Goal: Task Accomplishment & Management: Use online tool/utility

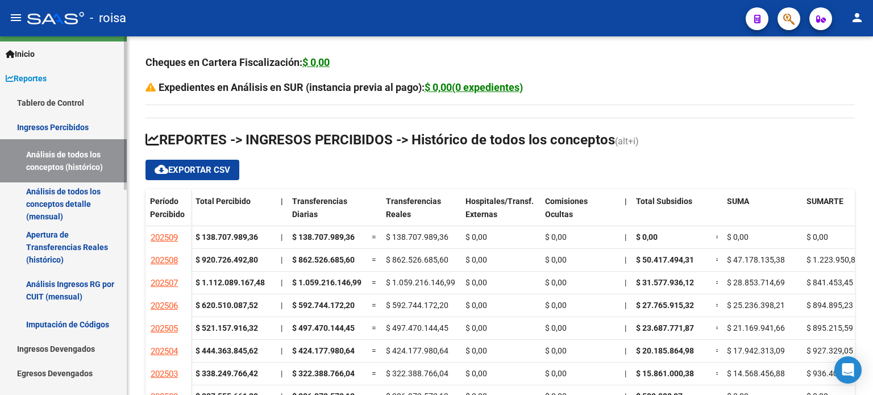
scroll to position [23, 0]
click at [31, 127] on link "Ingresos Percibidos" at bounding box center [63, 127] width 127 height 24
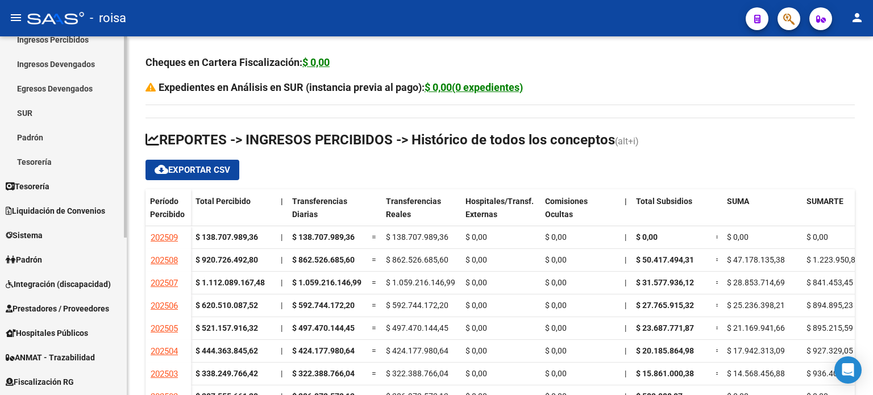
scroll to position [137, 0]
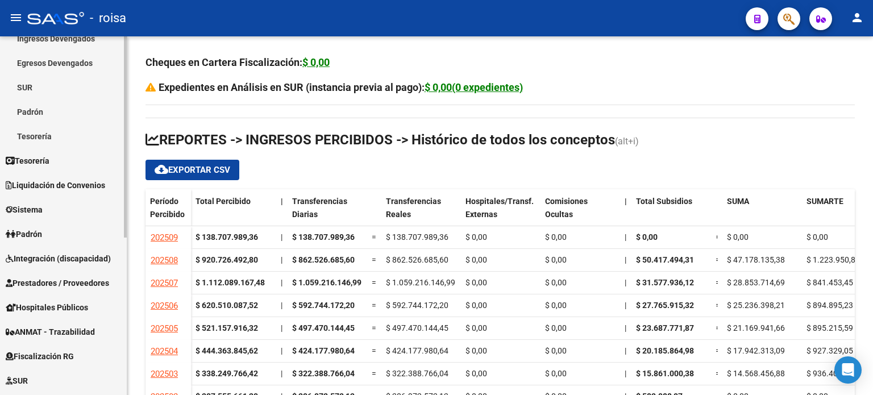
click at [61, 182] on span "Liquidación de Convenios" at bounding box center [56, 185] width 100 height 13
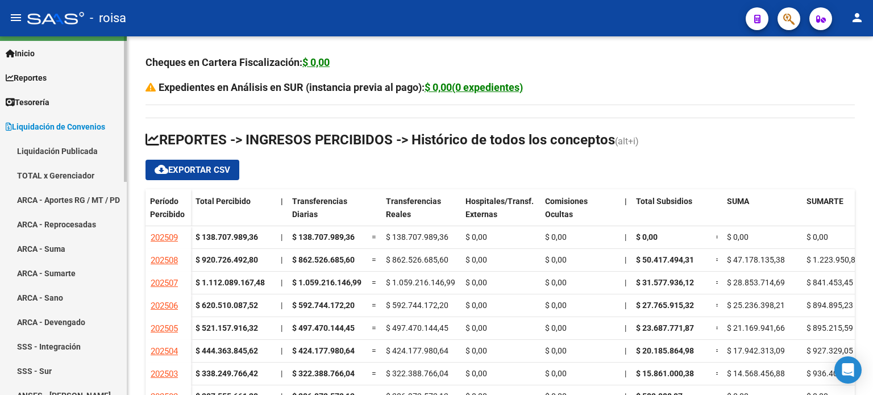
scroll to position [23, 0]
click at [83, 148] on link "Liquidación Publicada" at bounding box center [63, 152] width 127 height 24
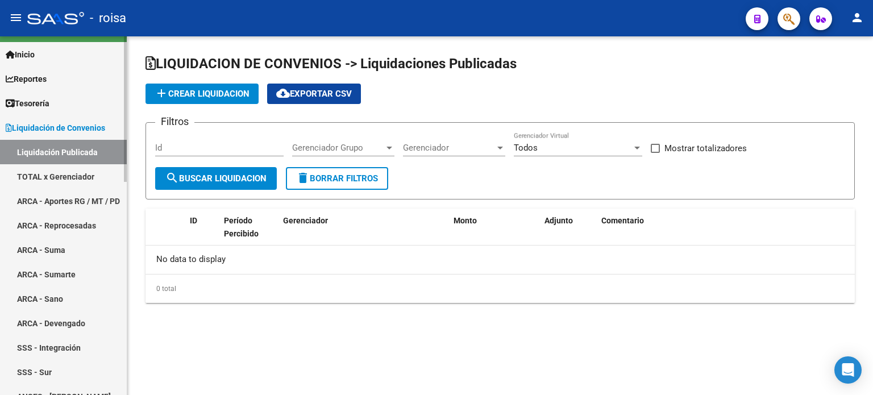
checkbox input "true"
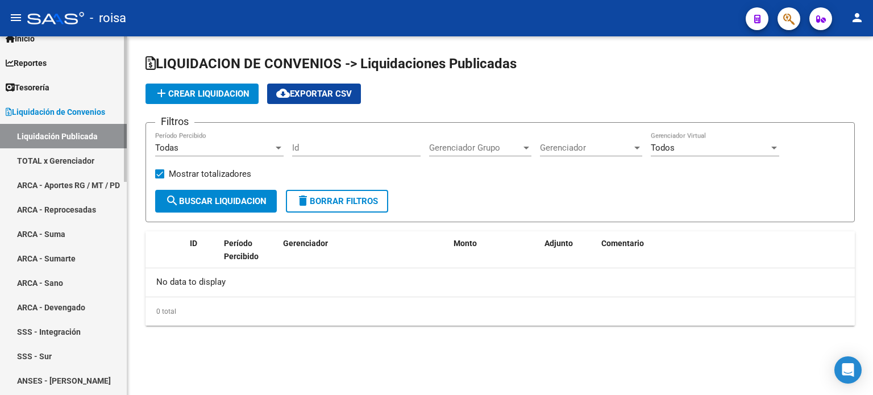
scroll to position [23, 0]
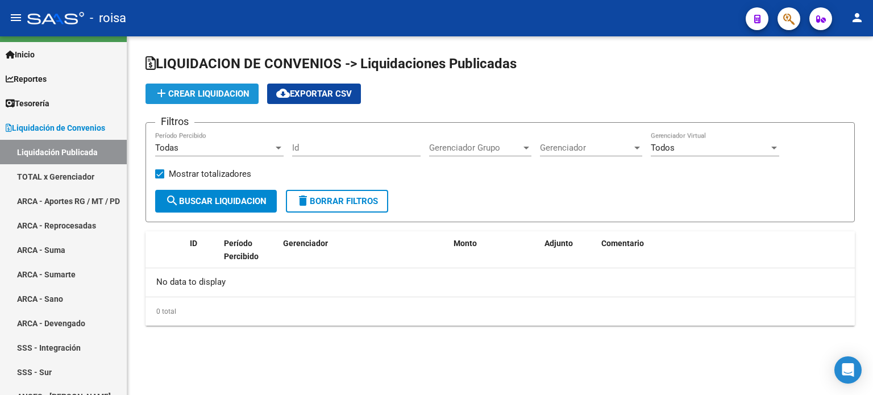
click at [209, 93] on span "add Crear Liquidacion" at bounding box center [202, 94] width 95 height 10
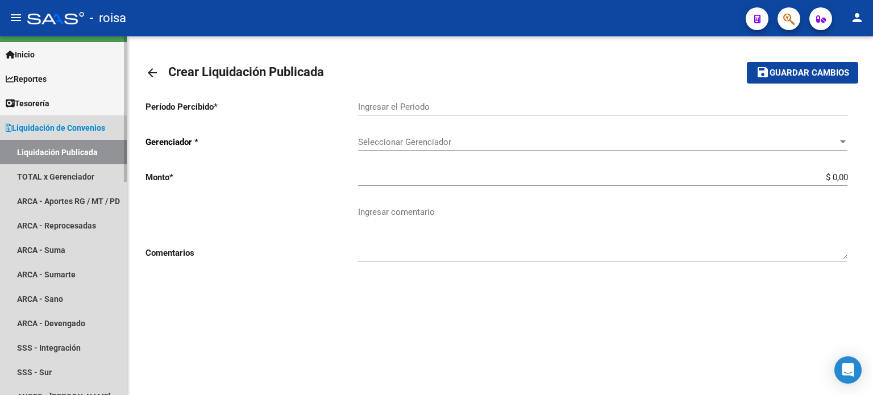
click at [64, 124] on span "Liquidación de Convenios" at bounding box center [56, 128] width 100 height 13
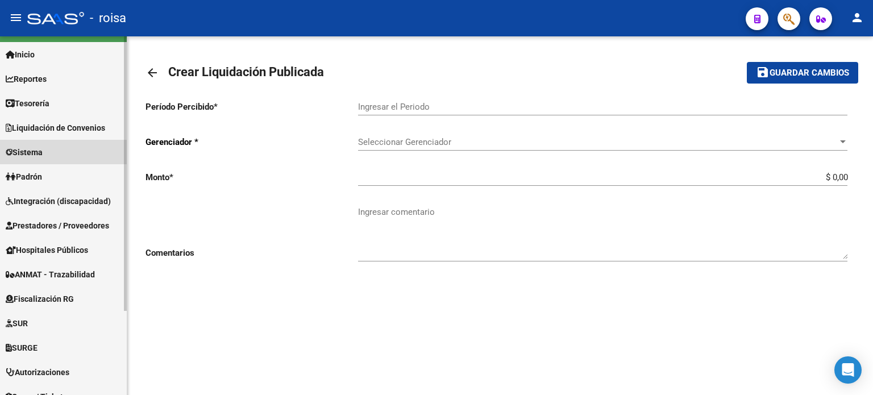
click at [32, 152] on span "Sistema" at bounding box center [24, 152] width 37 height 13
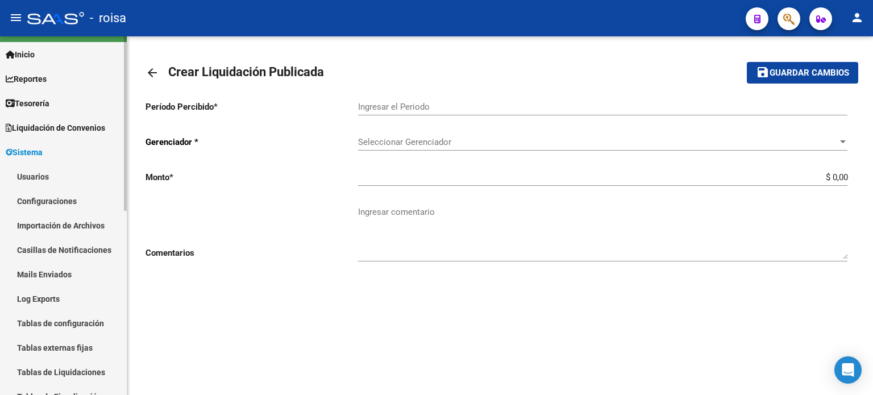
click at [49, 129] on span "Liquidación de Convenios" at bounding box center [56, 128] width 100 height 13
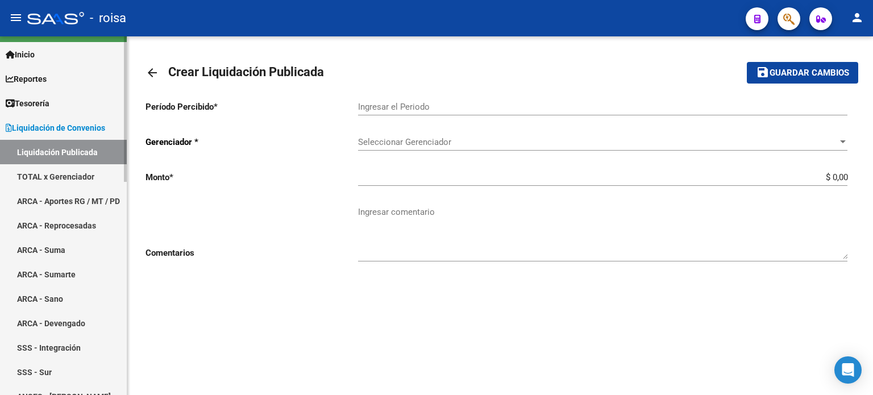
click at [34, 177] on link "TOTAL x Gerenciador" at bounding box center [63, 176] width 127 height 24
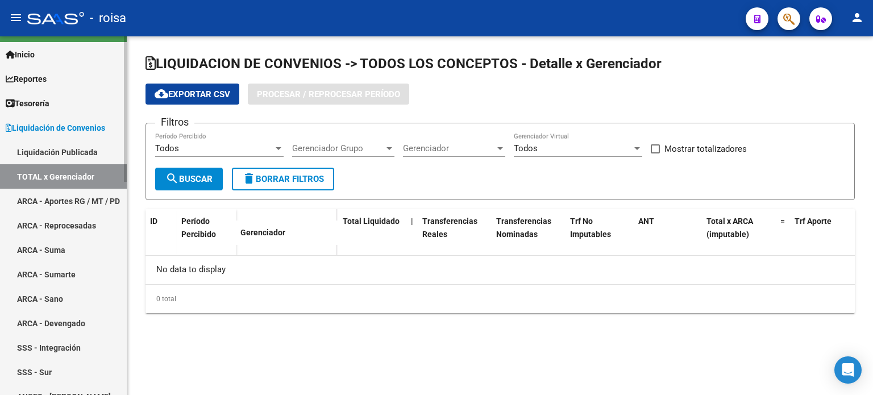
checkbox input "true"
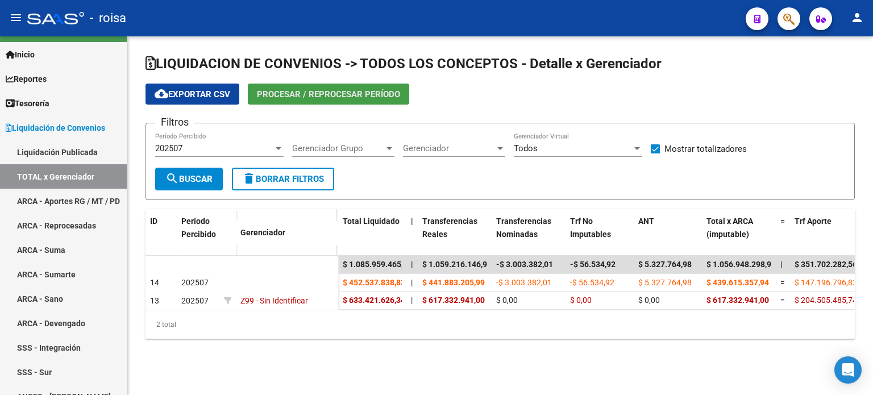
click at [302, 93] on span "Procesar / Reprocesar período" at bounding box center [328, 94] width 143 height 10
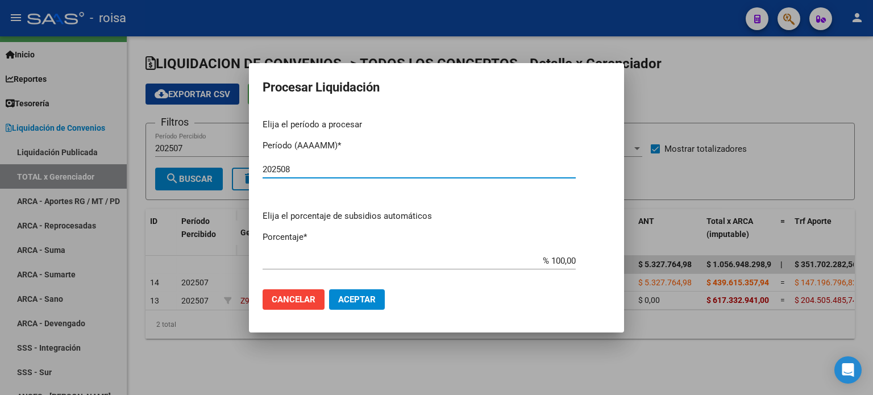
type input "202508"
click at [350, 303] on span "Aceptar" at bounding box center [357, 300] width 38 height 10
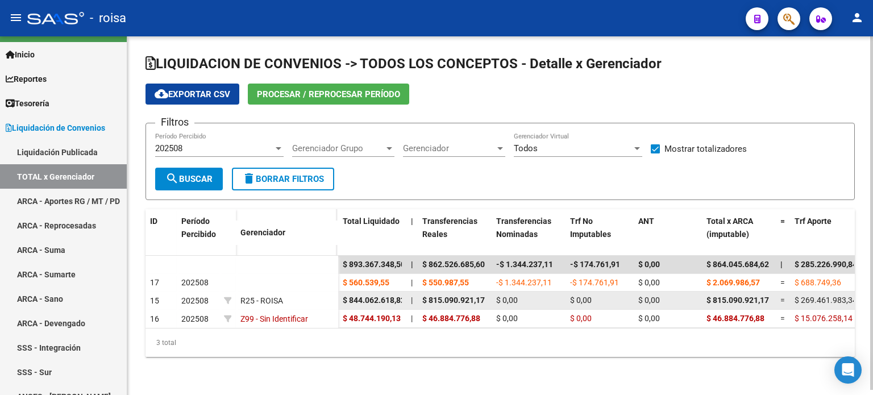
scroll to position [5, 0]
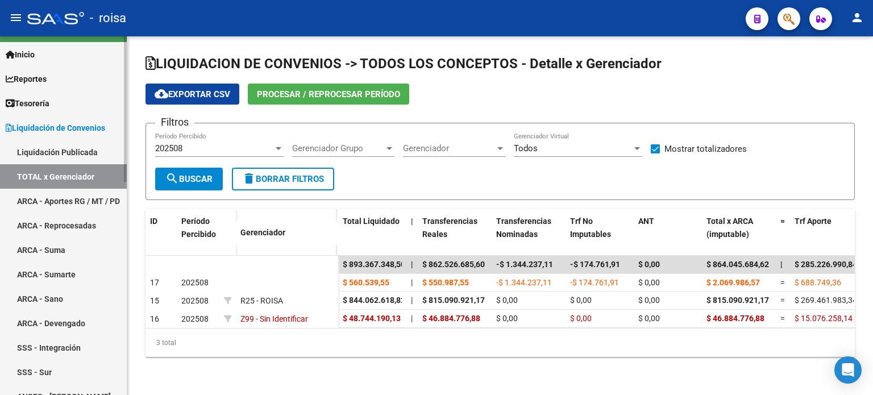
click at [61, 195] on link "ARCA - Aportes RG / MT / PD" at bounding box center [63, 201] width 127 height 24
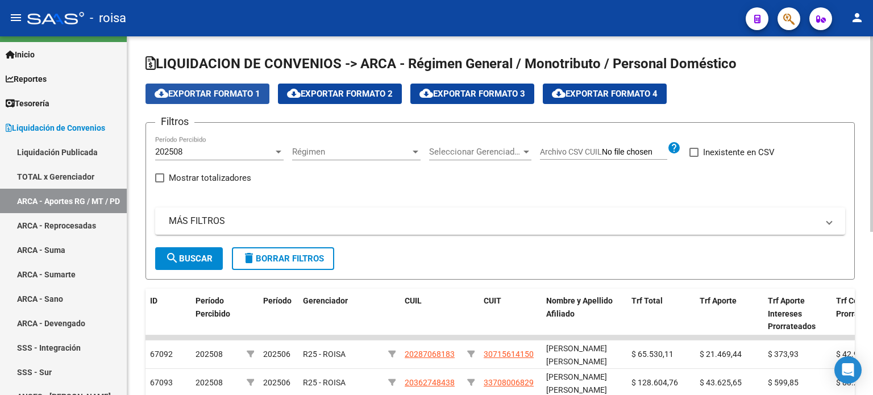
click at [217, 92] on span "cloud_download Exportar Formato 1" at bounding box center [208, 94] width 106 height 10
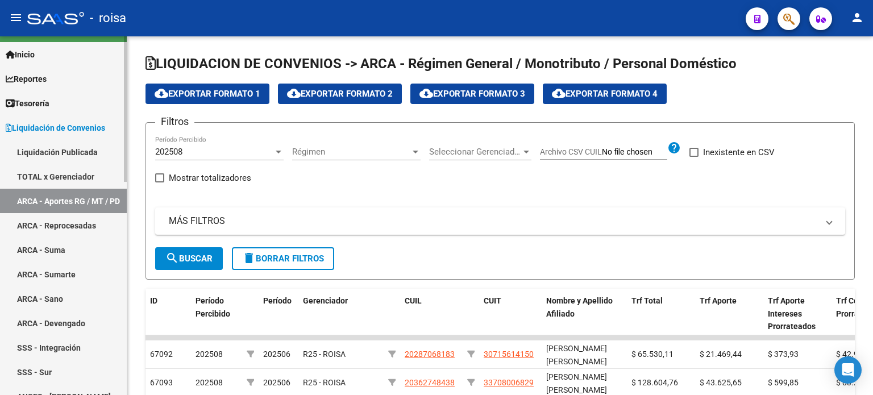
click at [59, 248] on link "ARCA - Suma" at bounding box center [63, 250] width 127 height 24
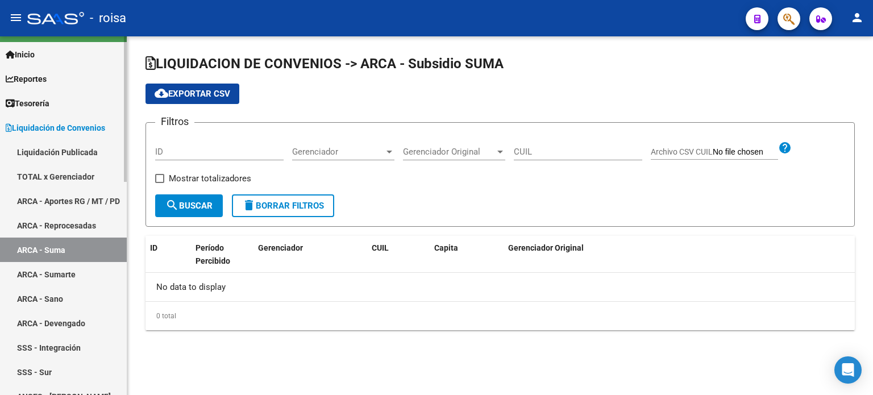
checkbox input "true"
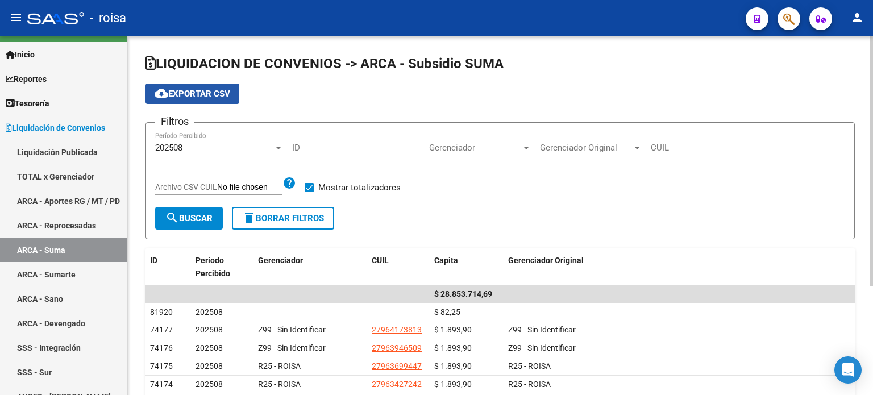
click at [202, 94] on span "cloud_download Exportar CSV" at bounding box center [193, 94] width 76 height 10
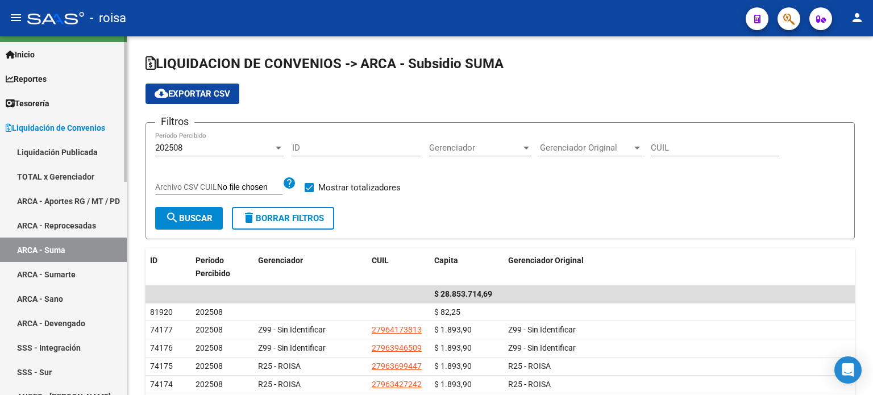
click at [55, 274] on link "ARCA - Sumarte" at bounding box center [63, 274] width 127 height 24
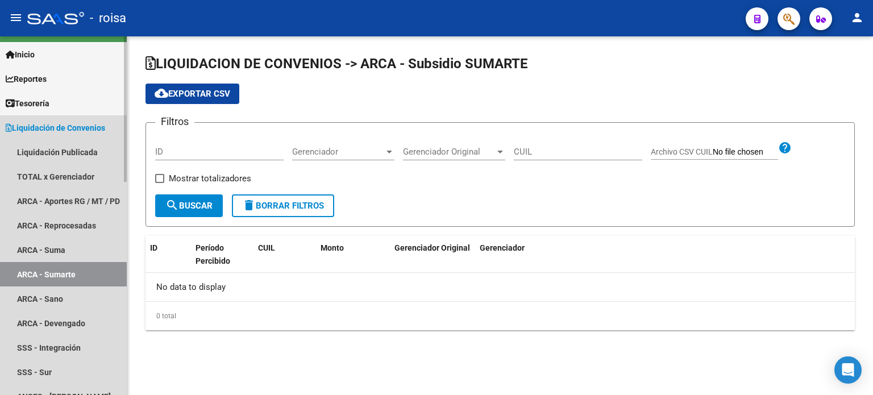
checkbox input "true"
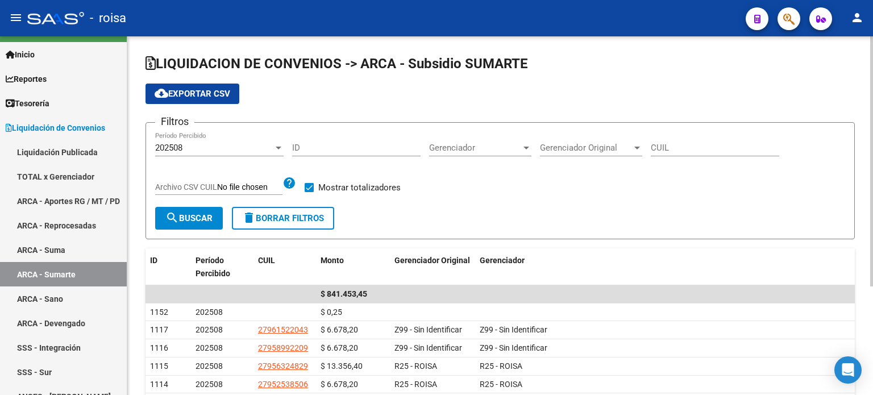
click at [193, 97] on span "cloud_download Exportar CSV" at bounding box center [193, 94] width 76 height 10
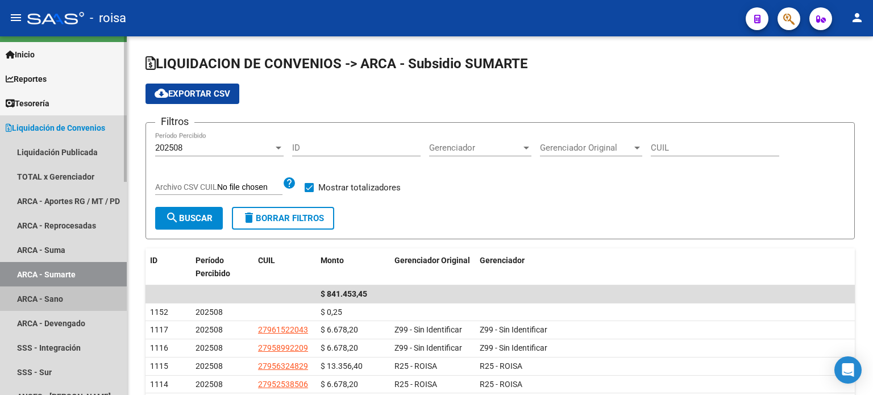
click at [50, 300] on link "ARCA - Sano" at bounding box center [63, 299] width 127 height 24
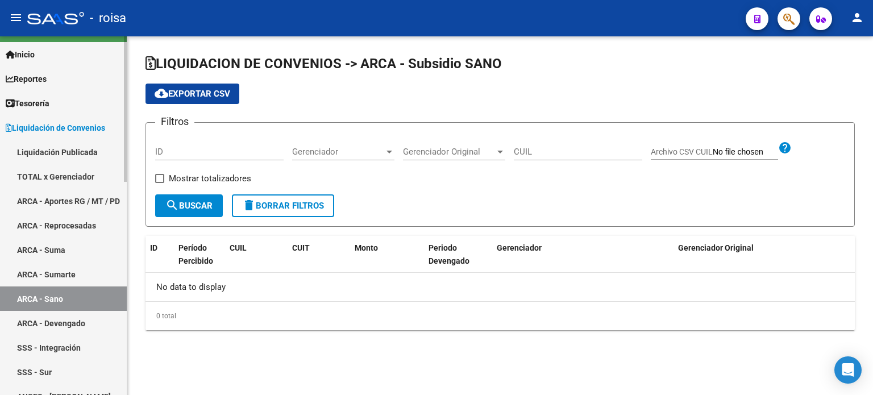
checkbox input "true"
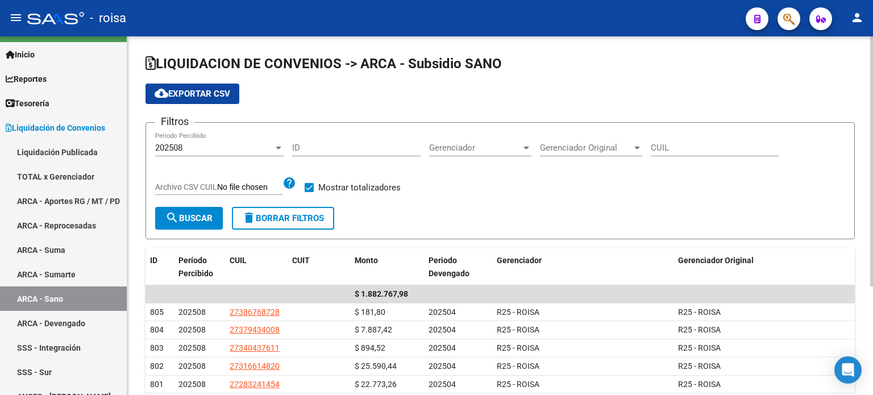
click at [205, 92] on span "cloud_download Exportar CSV" at bounding box center [193, 94] width 76 height 10
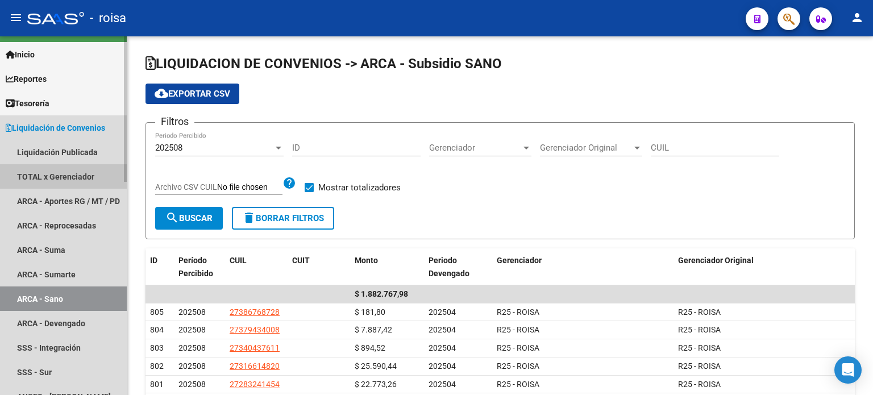
click at [57, 175] on link "TOTAL x Gerenciador" at bounding box center [63, 176] width 127 height 24
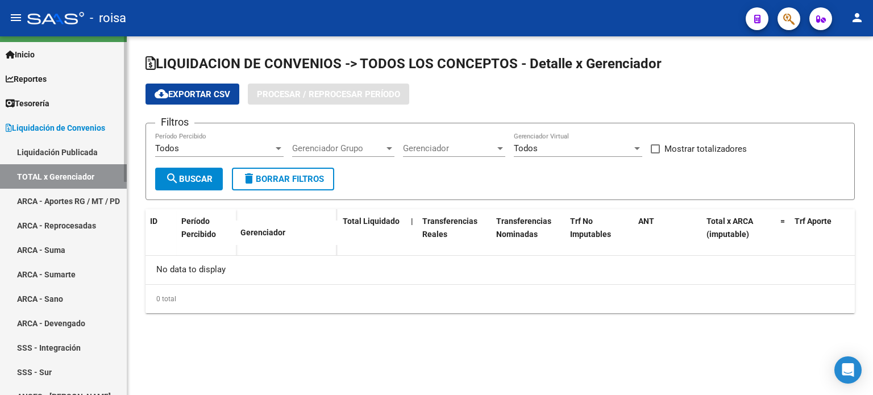
checkbox input "true"
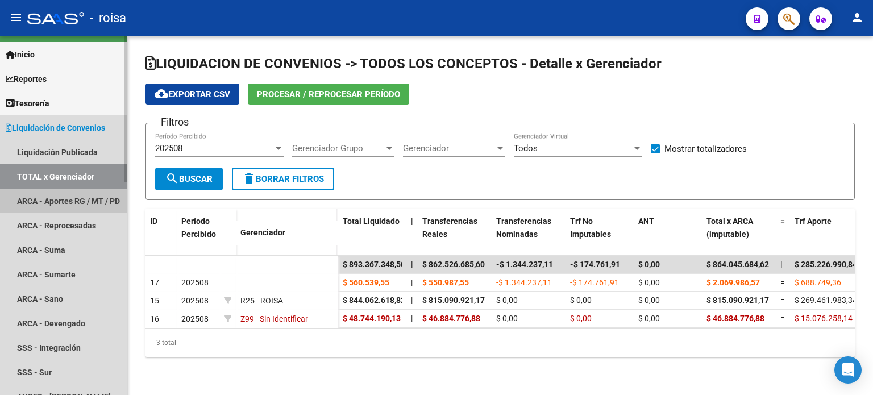
click at [61, 198] on link "ARCA - Aportes RG / MT / PD" at bounding box center [63, 201] width 127 height 24
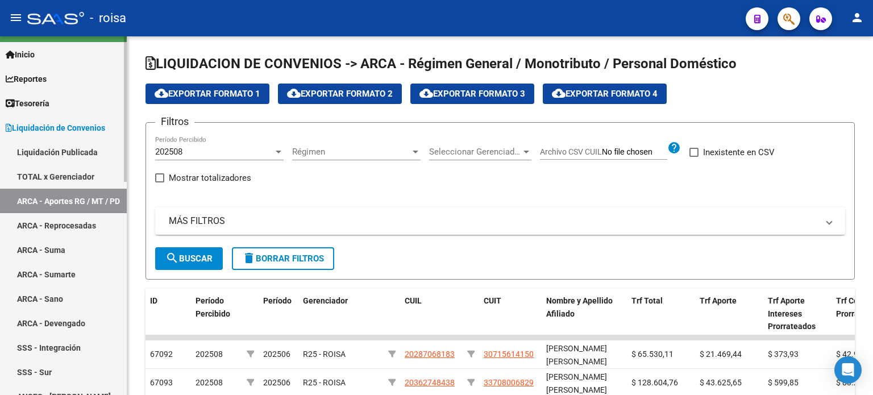
click at [75, 155] on link "Liquidación Publicada" at bounding box center [63, 152] width 127 height 24
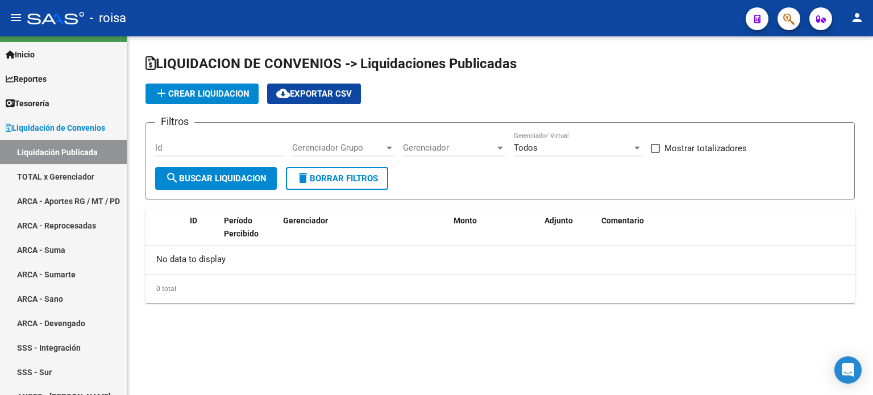
checkbox input "true"
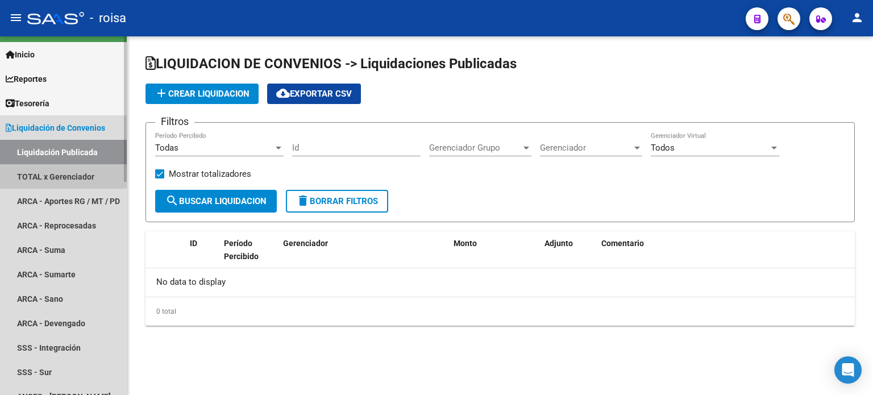
click at [79, 179] on link "TOTAL x Gerenciador" at bounding box center [63, 176] width 127 height 24
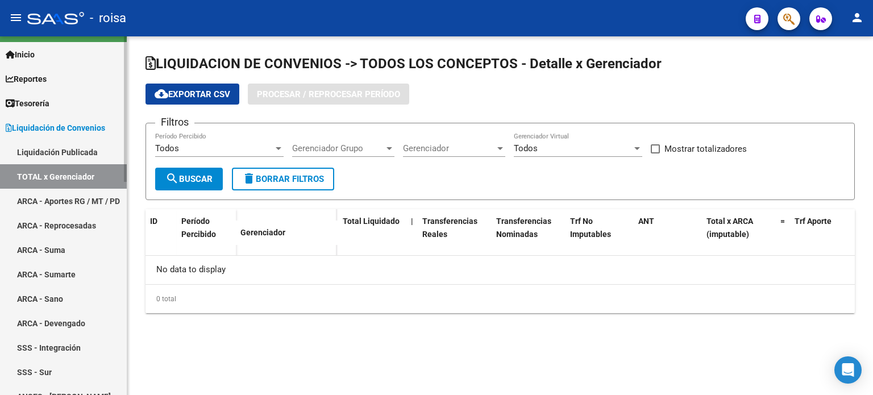
checkbox input "true"
